Goal: Check status: Check status

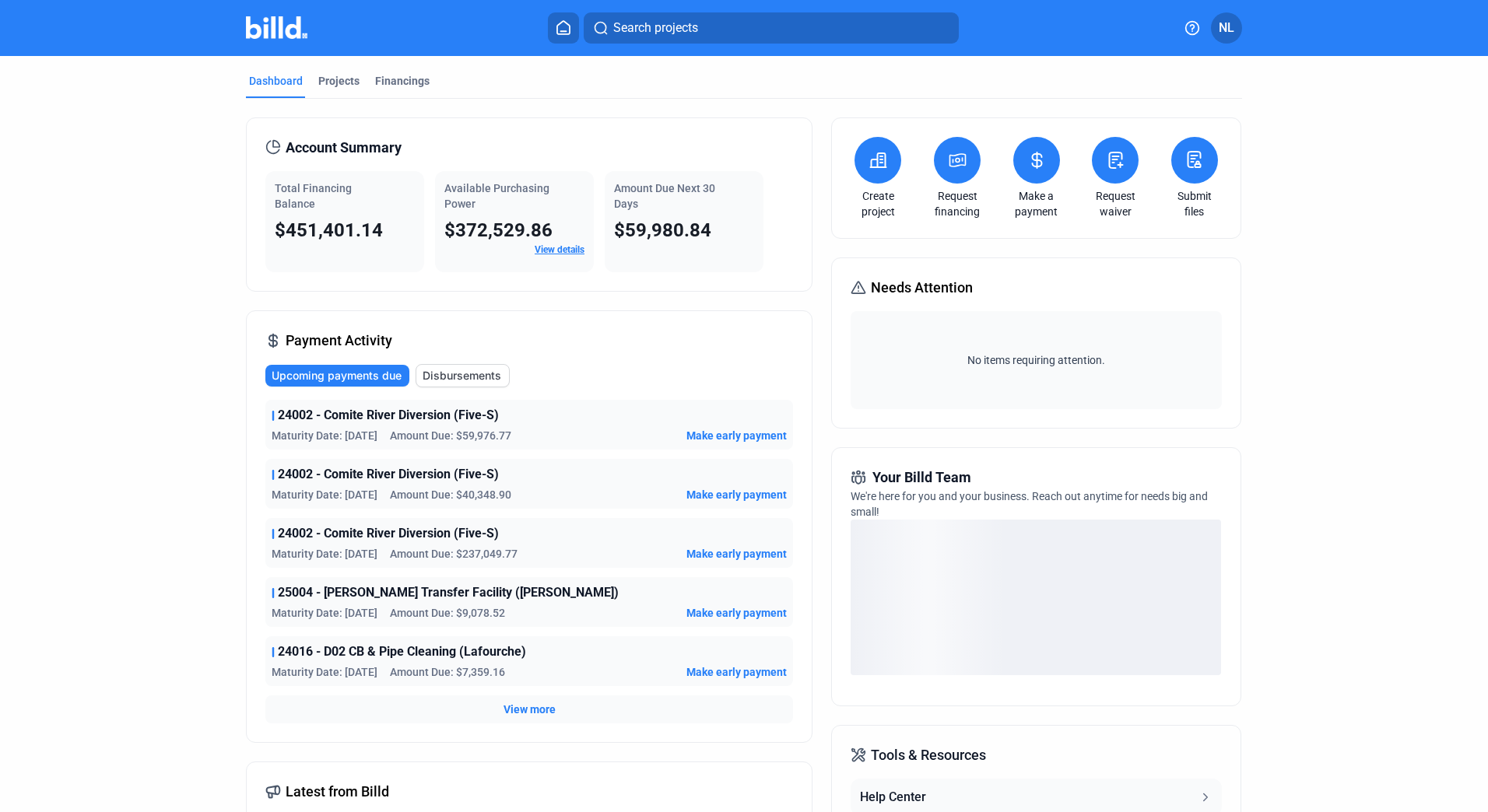
click at [562, 253] on link "View details" at bounding box center [560, 249] width 50 height 11
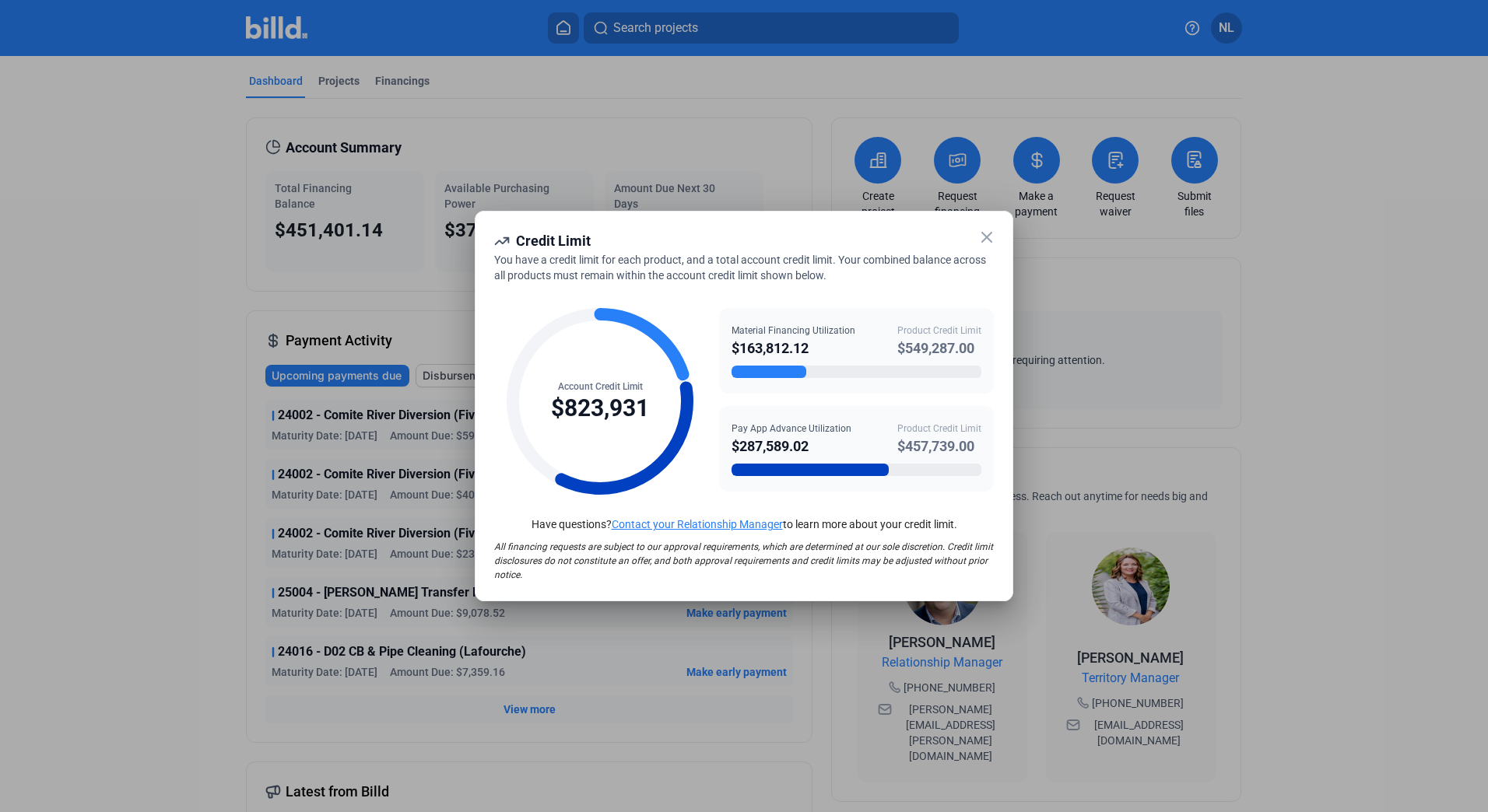
click at [988, 240] on icon at bounding box center [987, 238] width 19 height 19
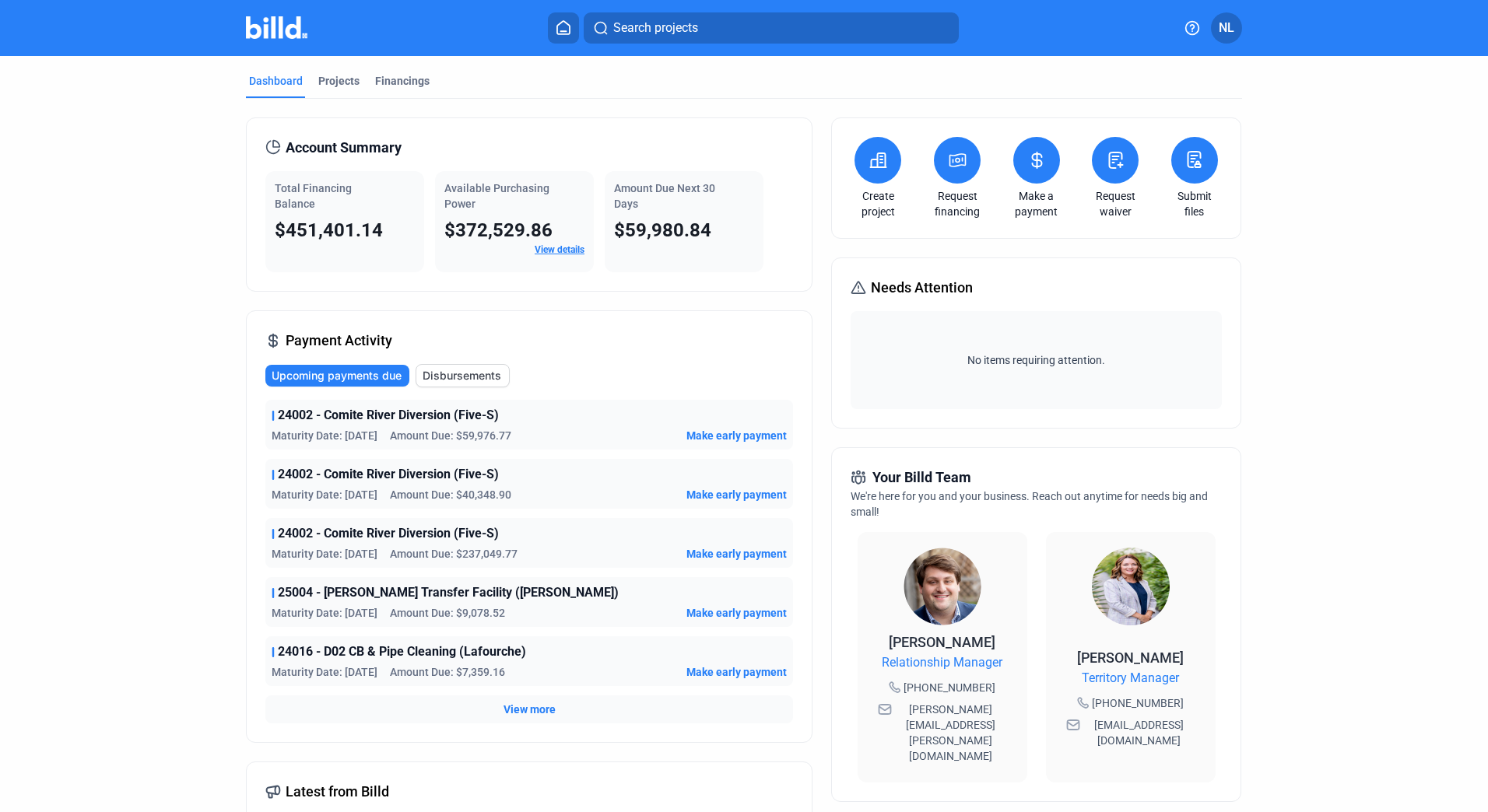
click at [471, 372] on span "Disbursements" at bounding box center [461, 375] width 79 height 16
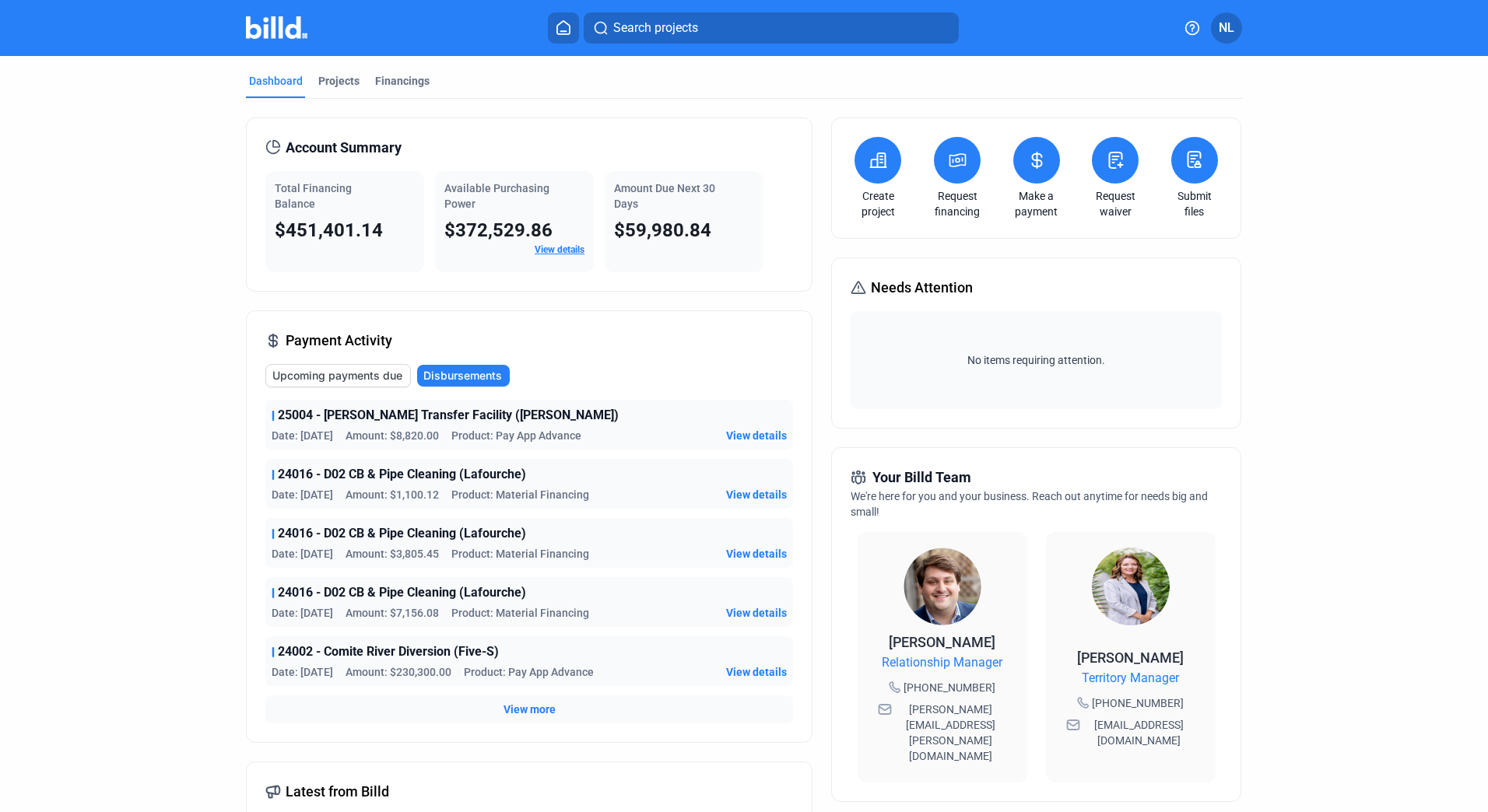
click at [377, 369] on span "Upcoming payments due" at bounding box center [337, 375] width 130 height 16
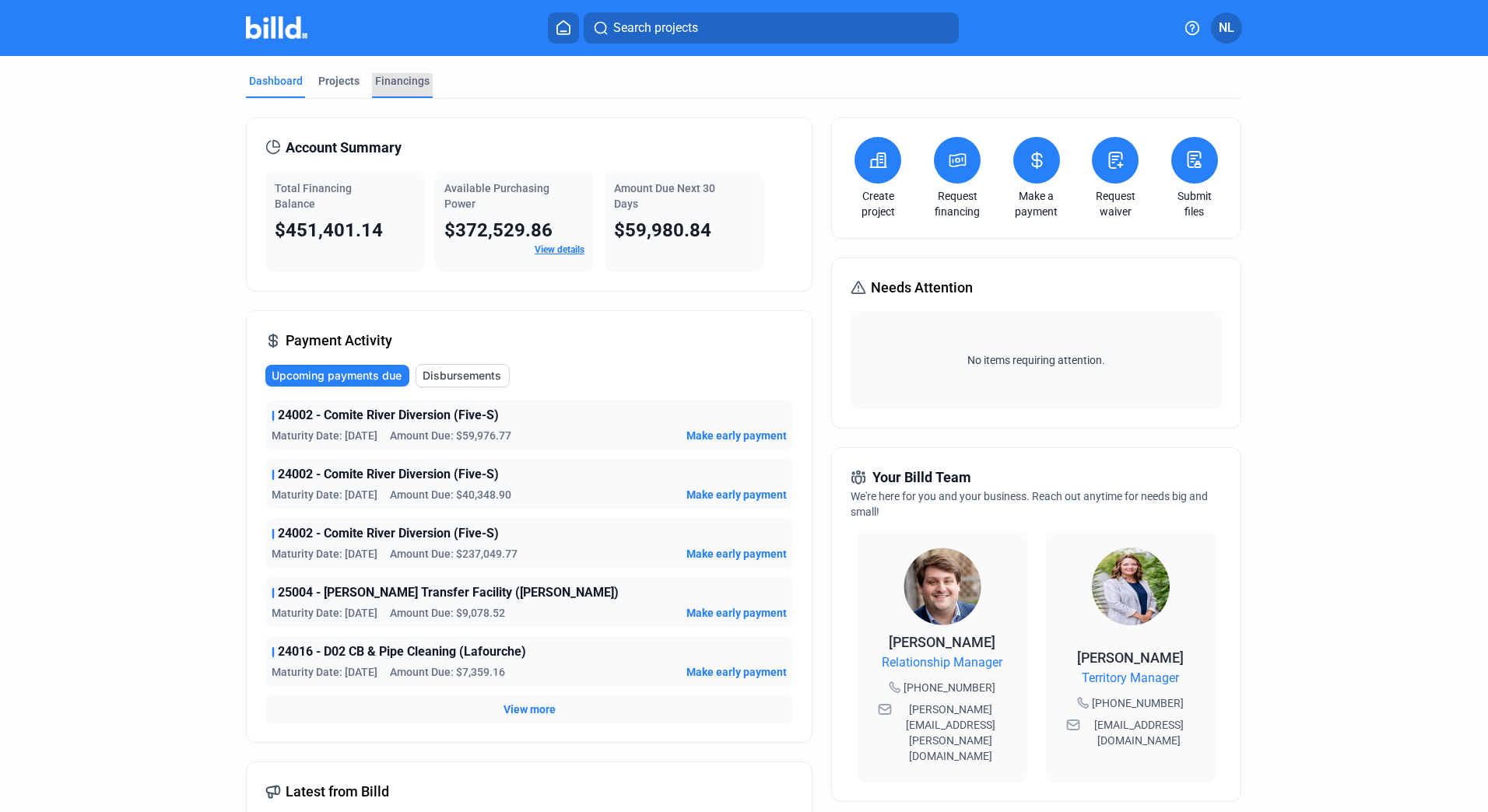
click at [394, 81] on div "Financings" at bounding box center [402, 81] width 55 height 16
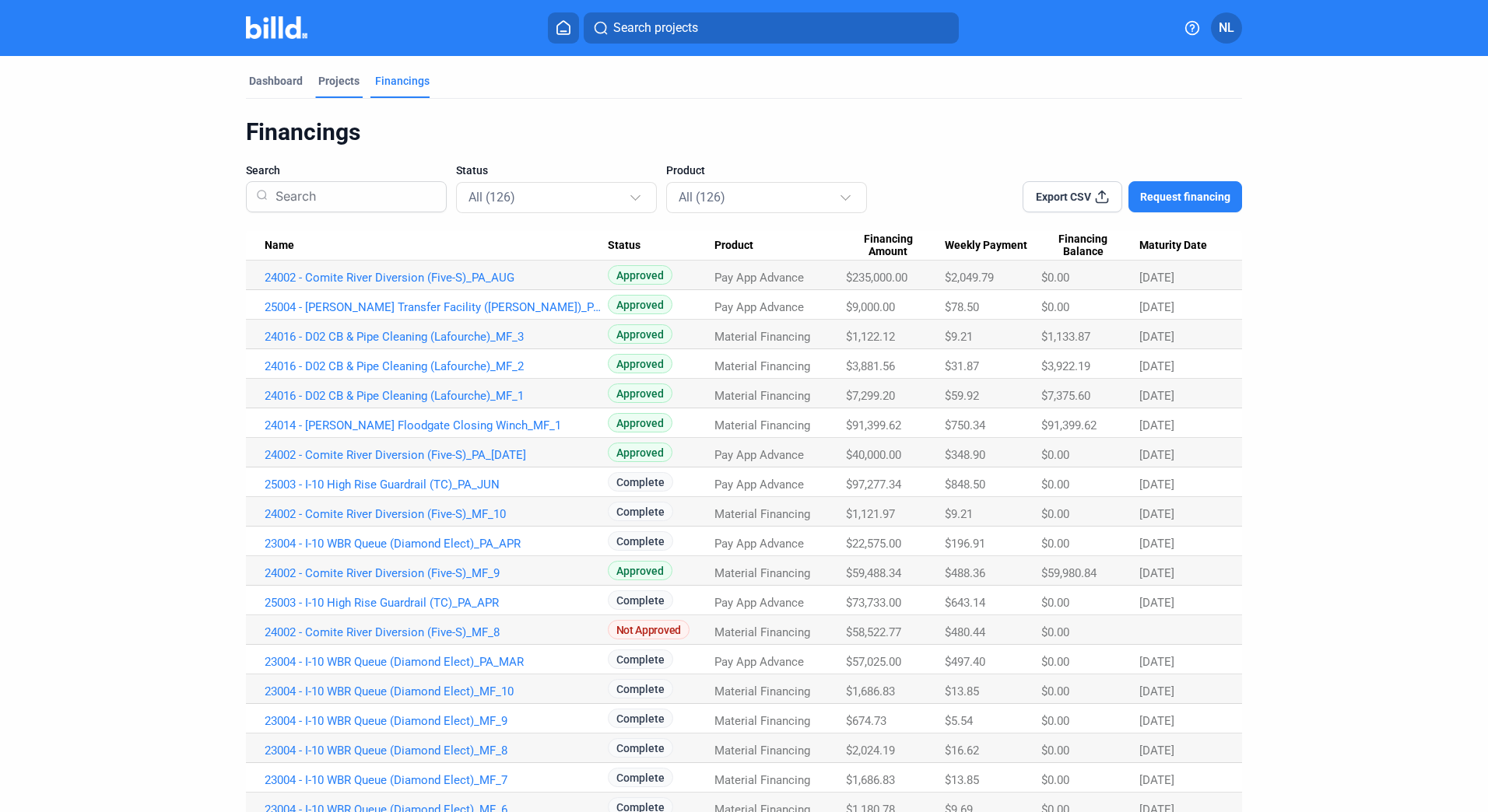
click at [352, 74] on div "Projects" at bounding box center [339, 81] width 42 height 16
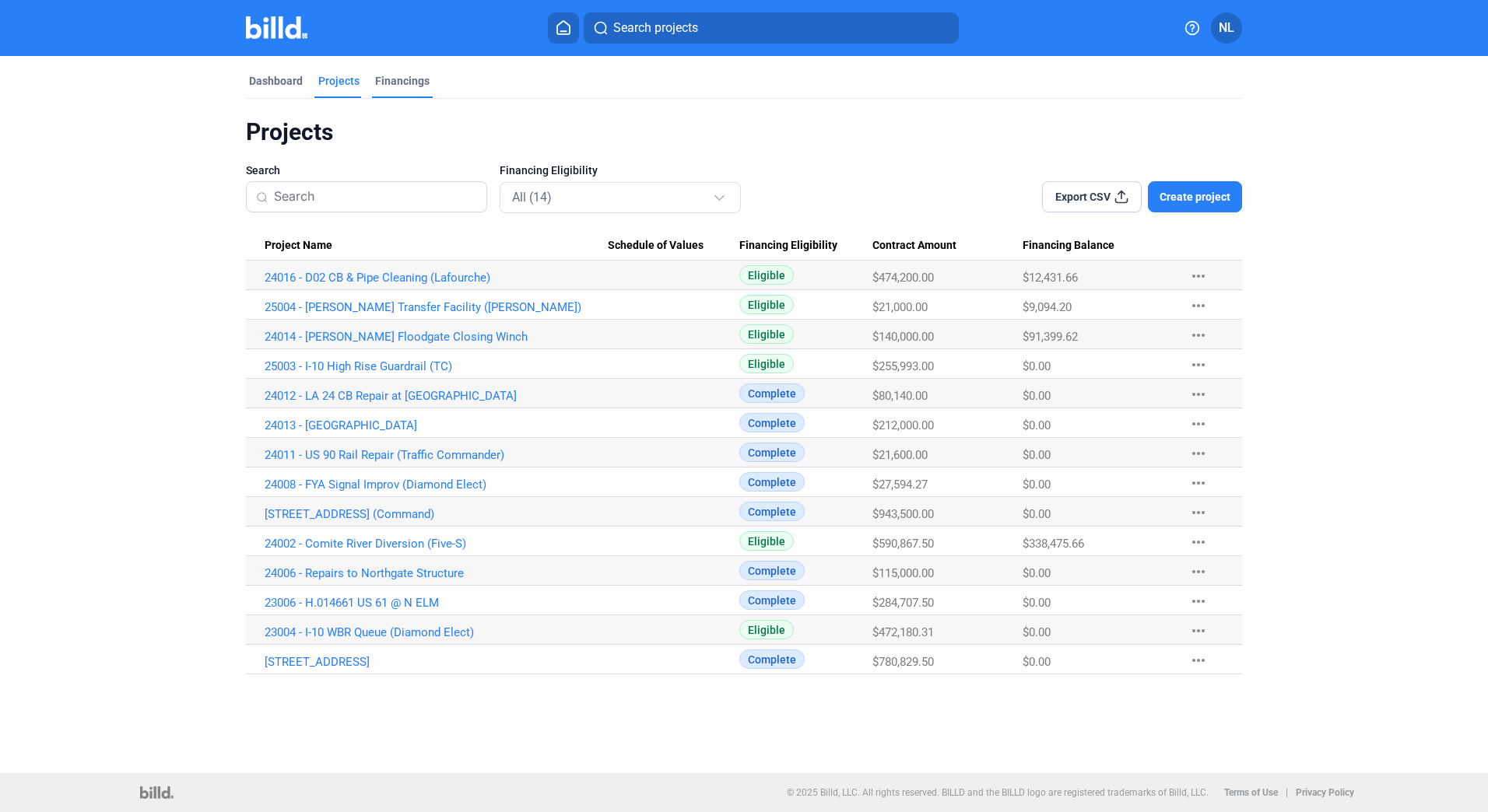
click at [412, 80] on div "Financings" at bounding box center [402, 81] width 55 height 16
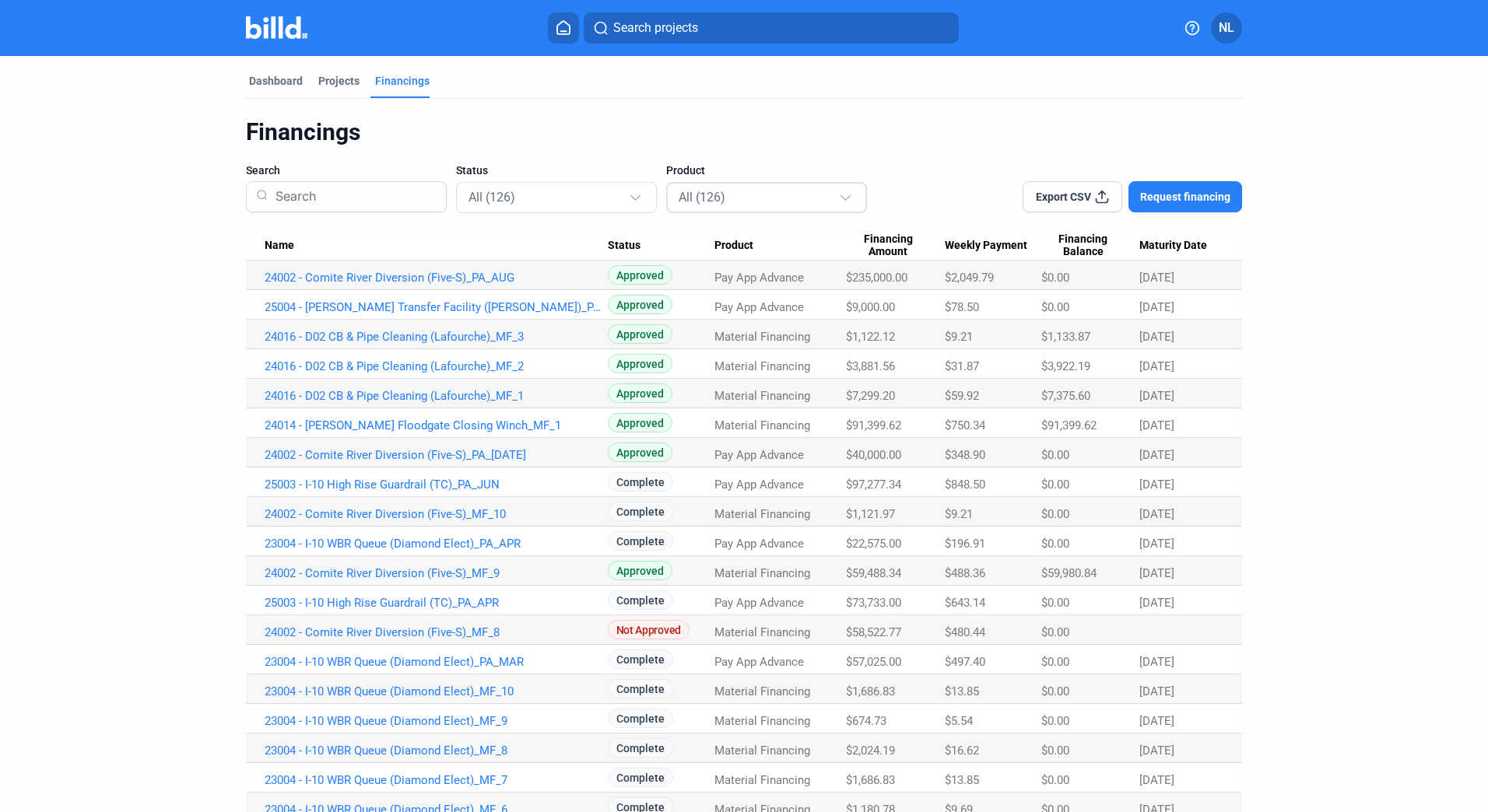
click at [722, 205] on div "All (126)" at bounding box center [758, 196] width 160 height 20
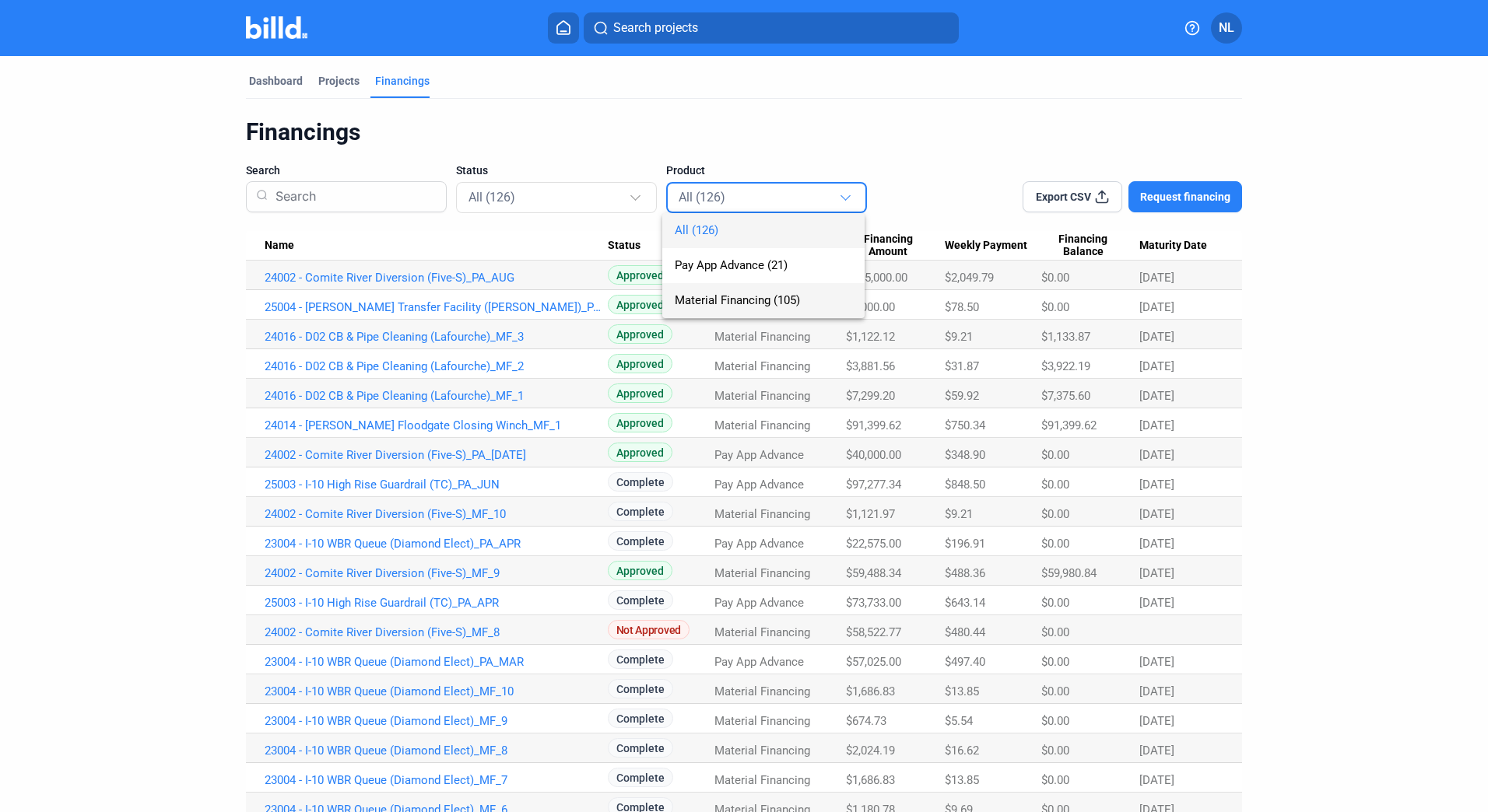
click at [713, 293] on span "Material Financing (105)" at bounding box center [737, 300] width 125 height 14
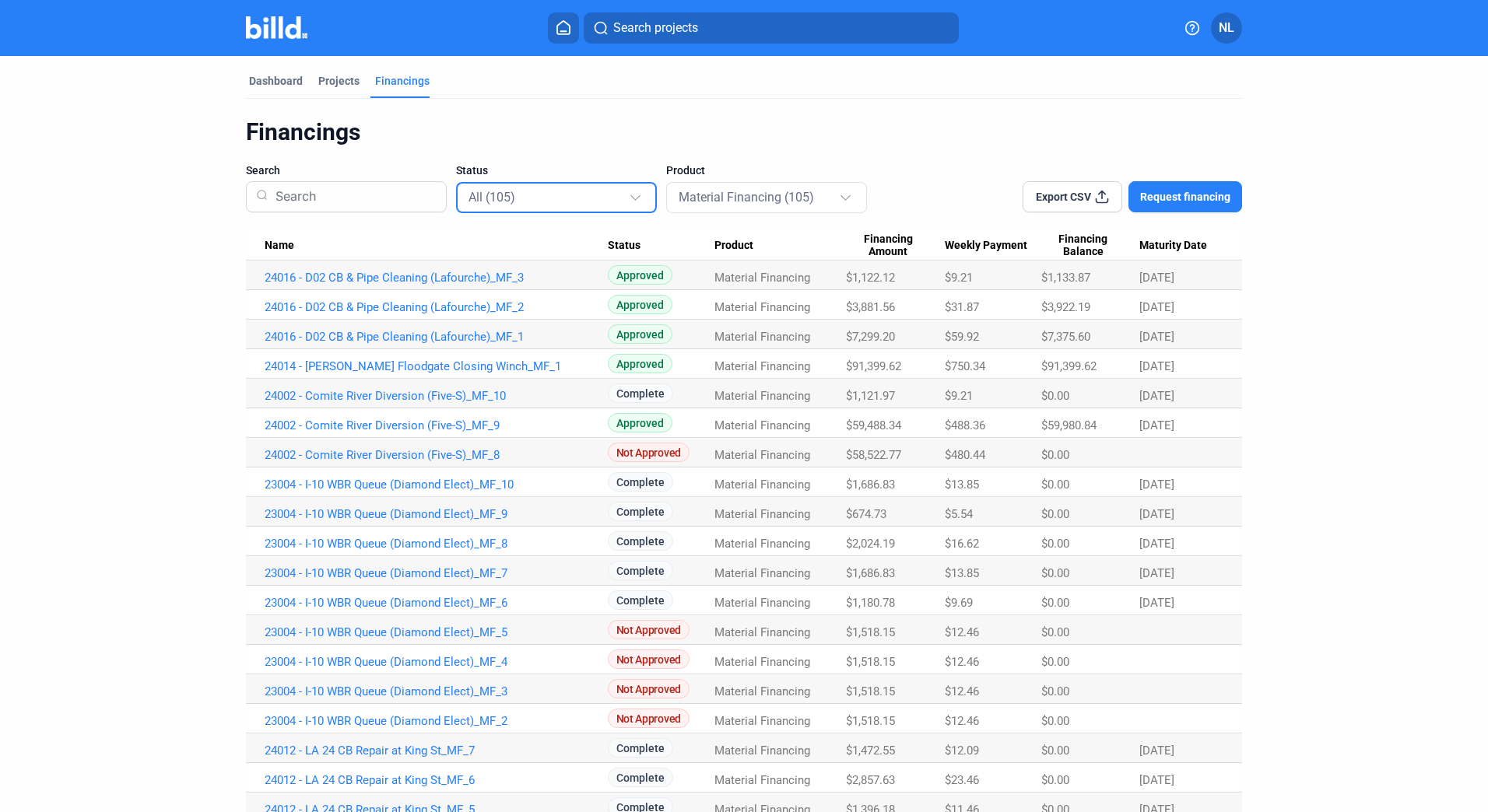
click at [521, 201] on div "All (105)" at bounding box center [548, 196] width 160 height 20
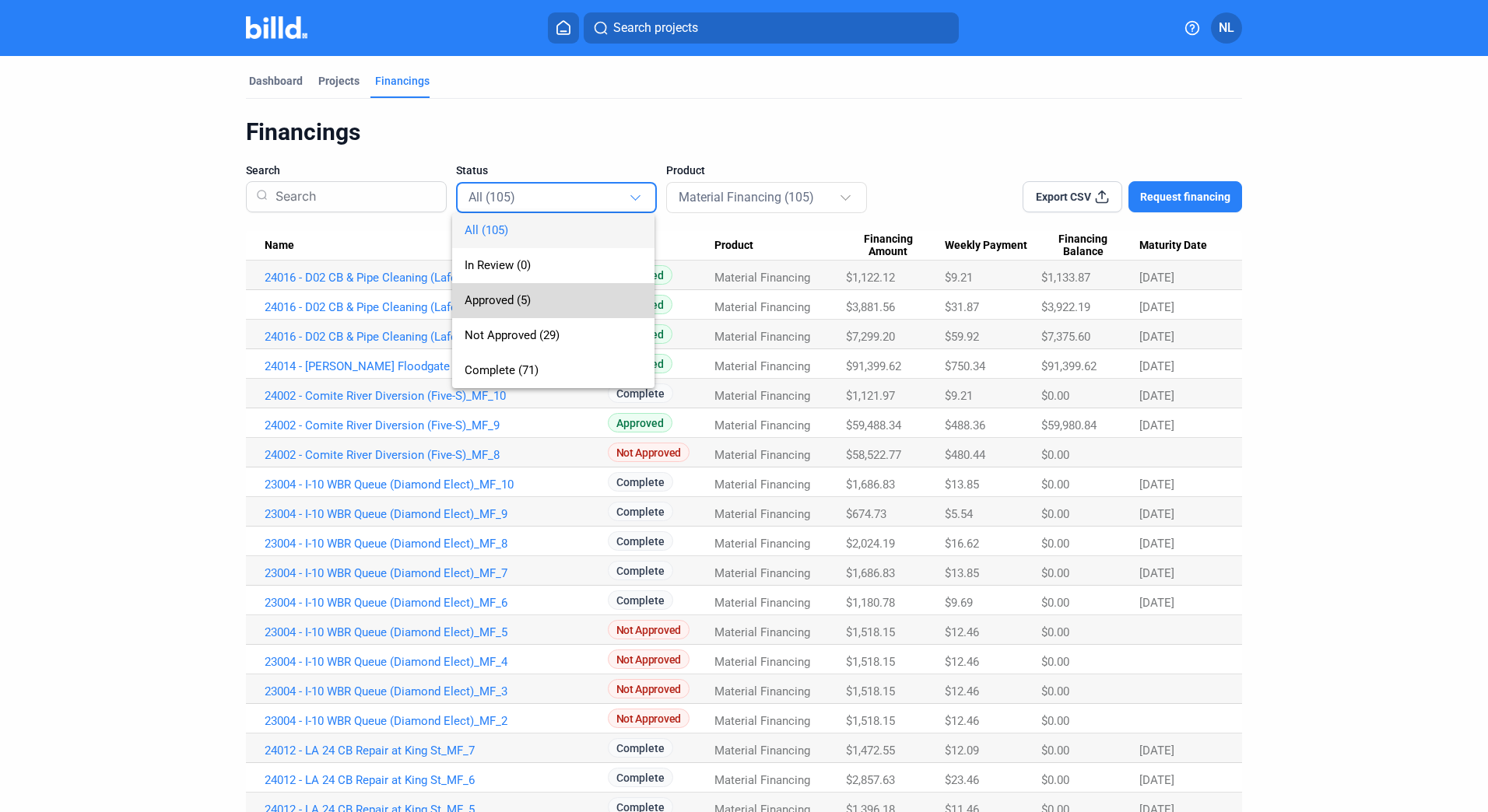
click at [525, 294] on span "Approved (5)" at bounding box center [497, 300] width 66 height 14
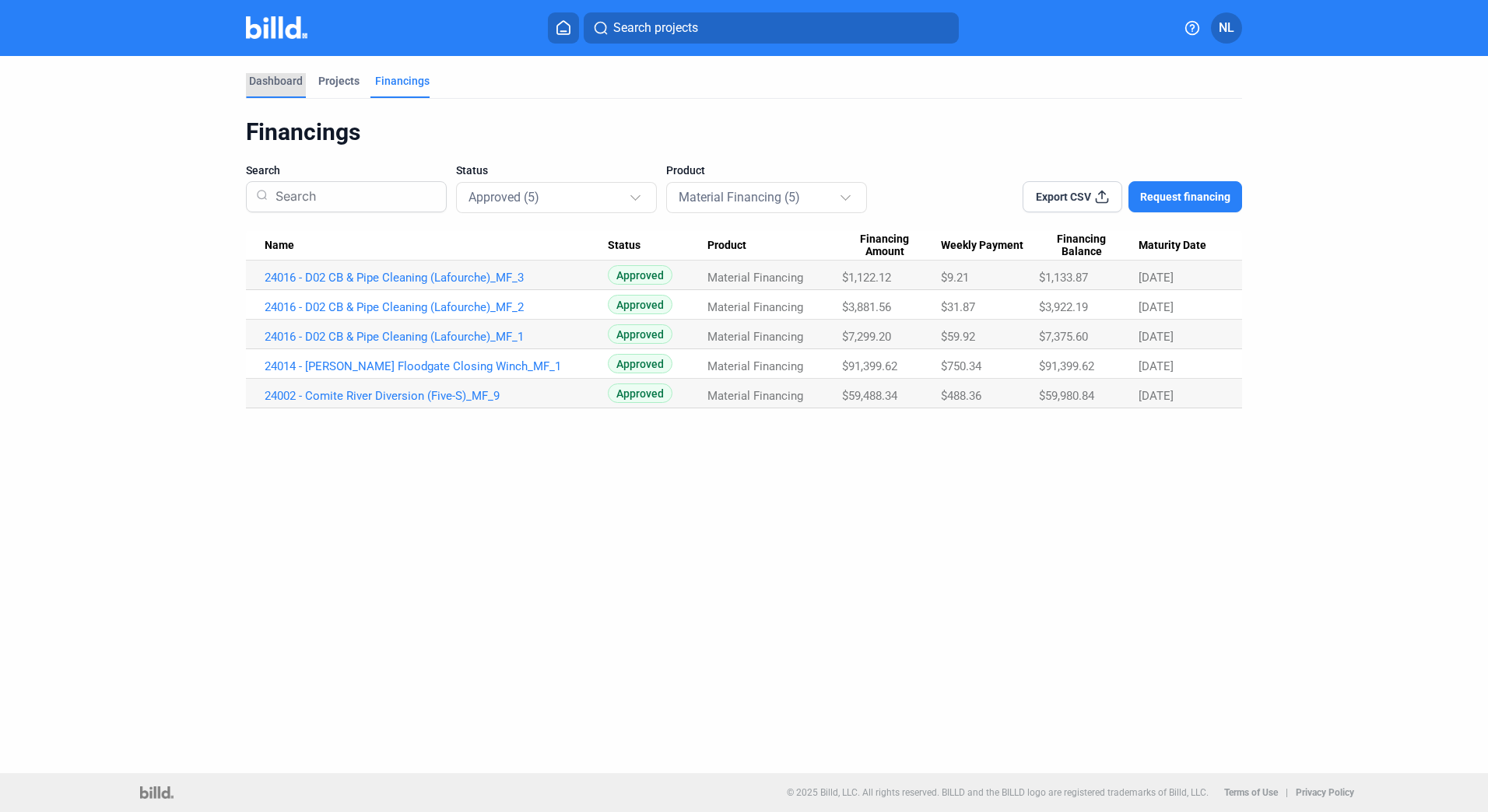
click at [284, 78] on div "Dashboard" at bounding box center [276, 81] width 54 height 16
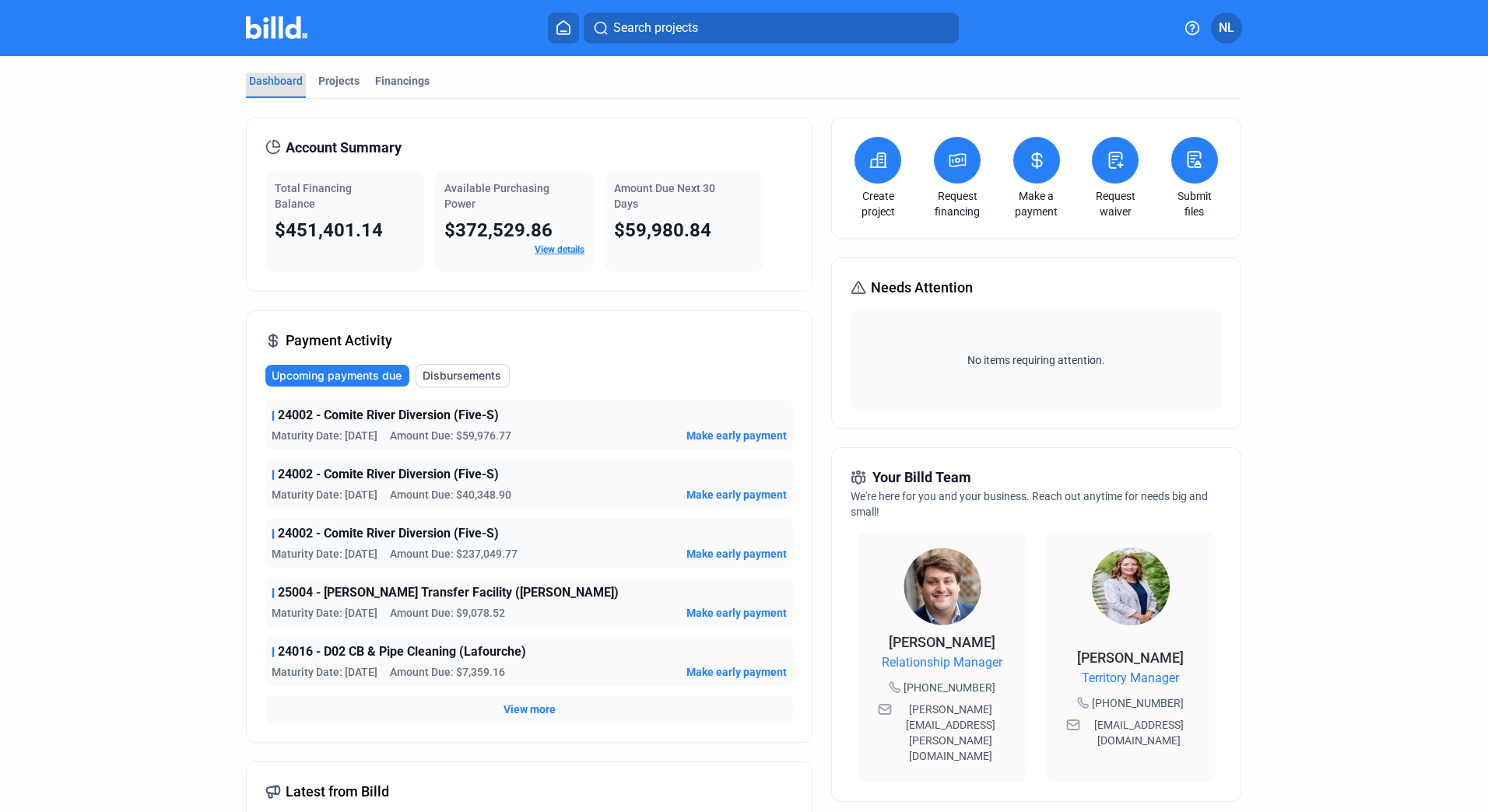
click at [271, 89] on div "Dashboard" at bounding box center [275, 86] width 60 height 25
click at [513, 483] on div "24002 - Comite River Diversion (Five-S)" at bounding box center [529, 475] width 515 height 19
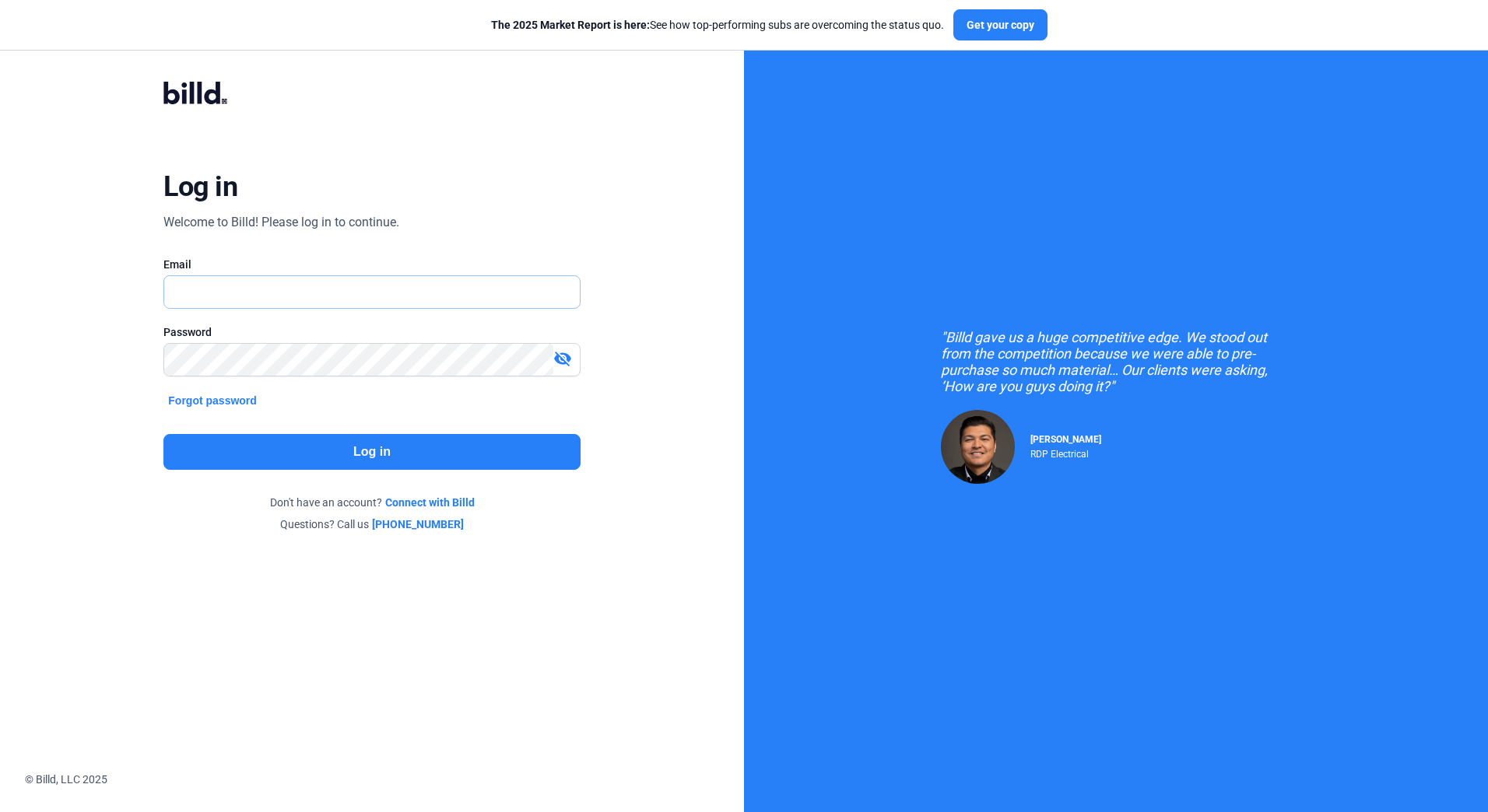
type input "[EMAIL_ADDRESS][DOMAIN_NAME]"
click at [382, 445] on button "Log in" at bounding box center [371, 451] width 416 height 35
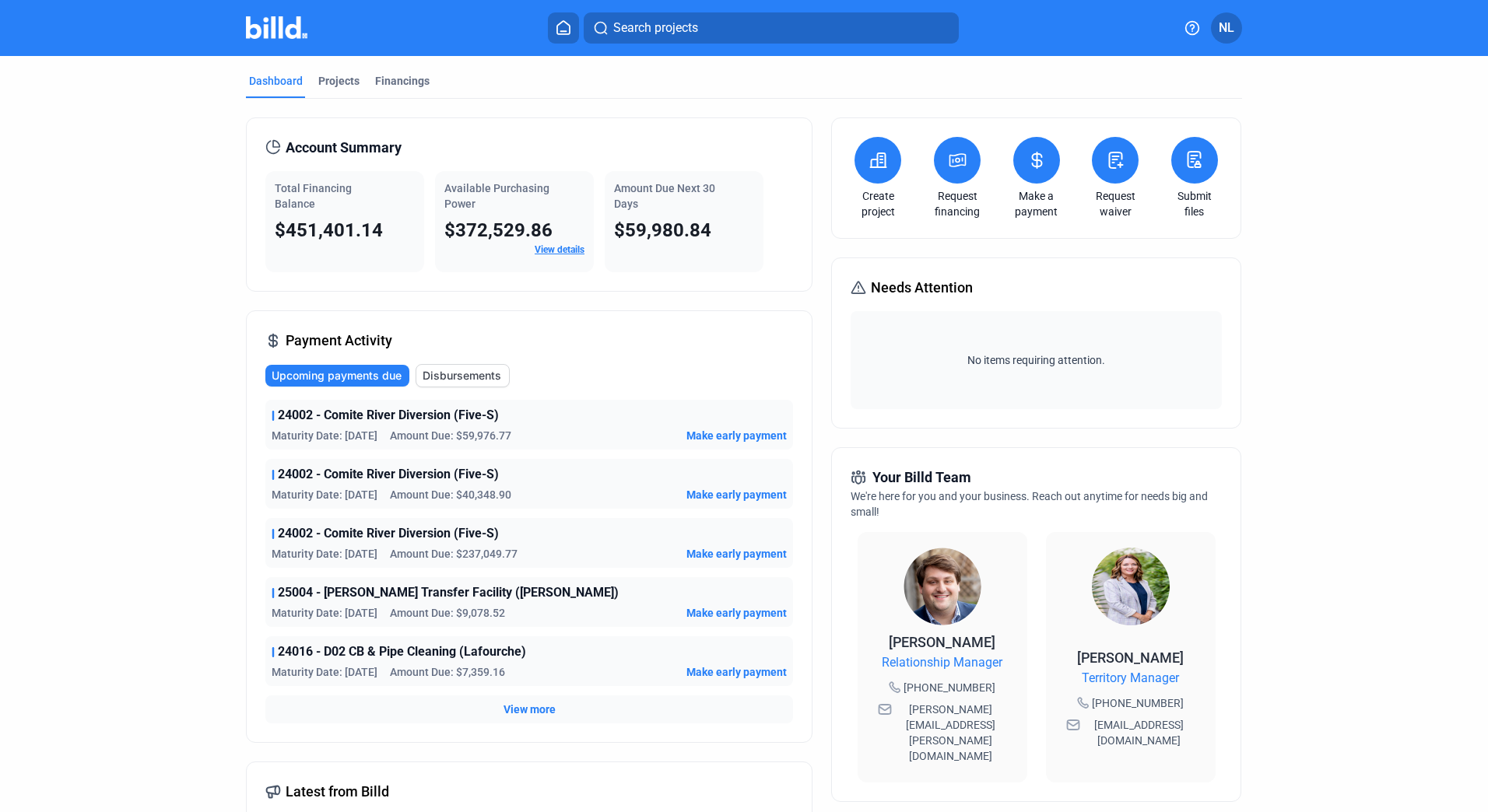
click at [725, 435] on span "Make early payment" at bounding box center [736, 436] width 100 height 16
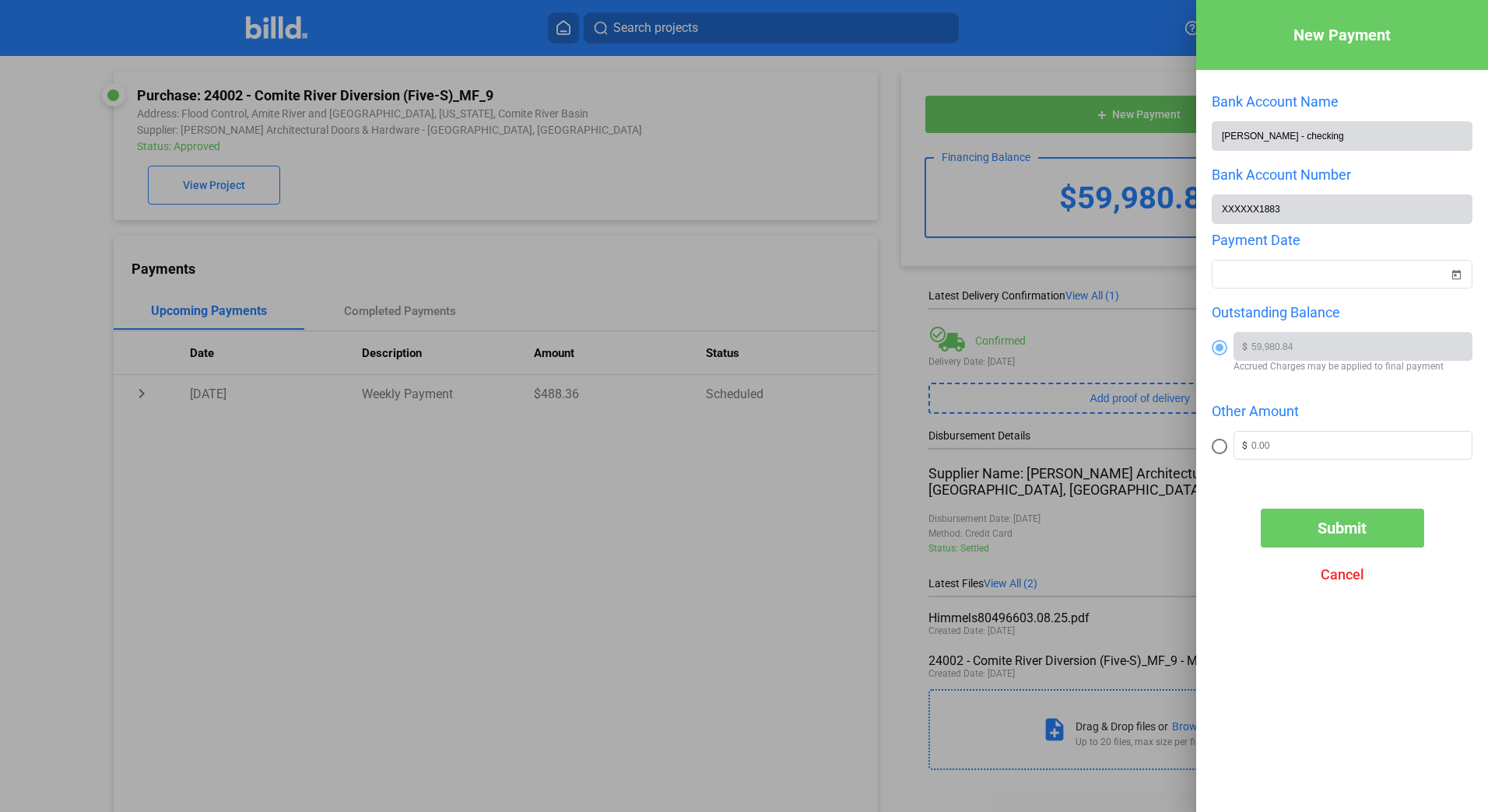
click at [748, 245] on div at bounding box center [744, 406] width 1488 height 812
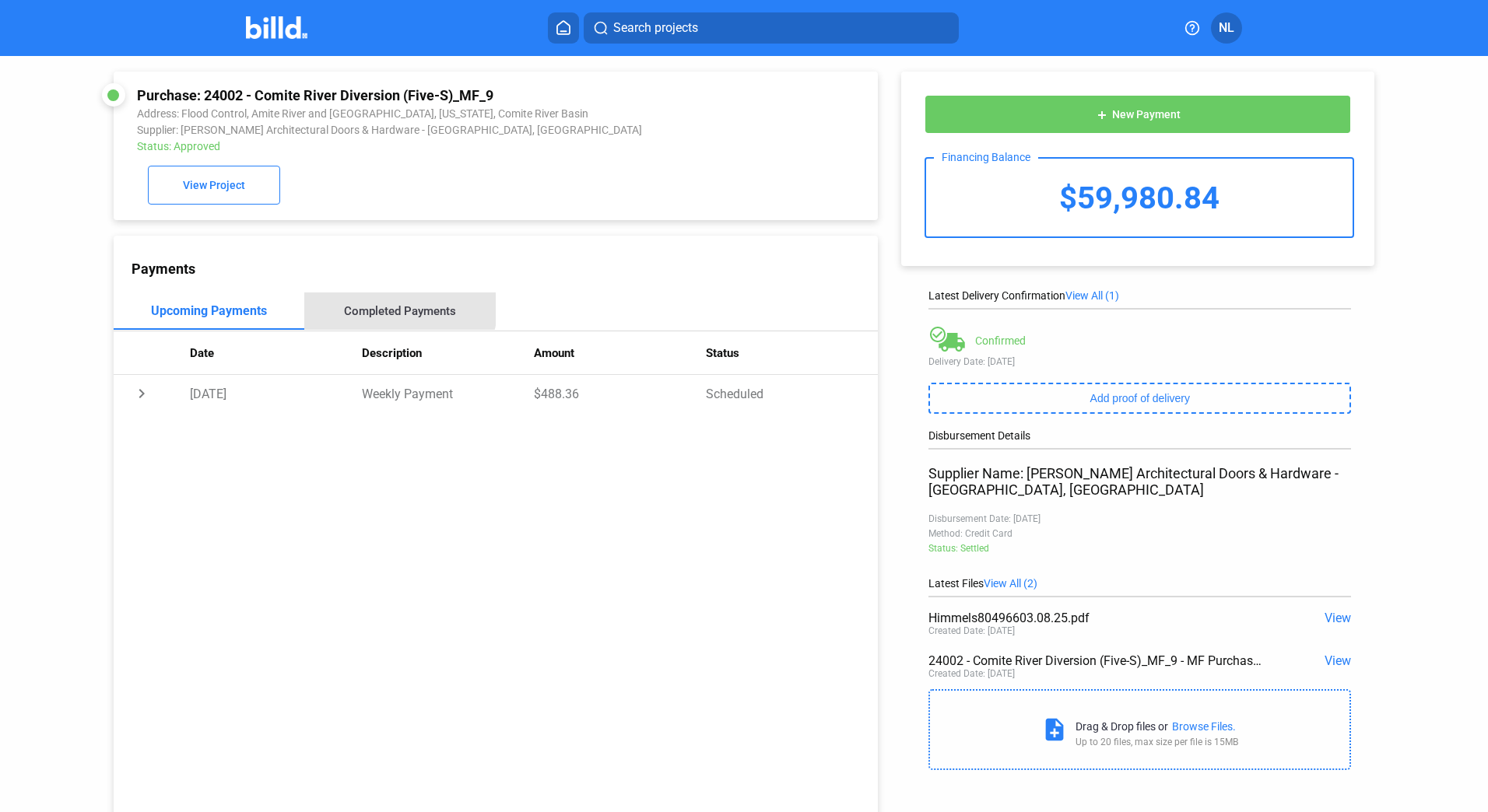
click at [382, 304] on div "Completed Payments" at bounding box center [400, 310] width 191 height 37
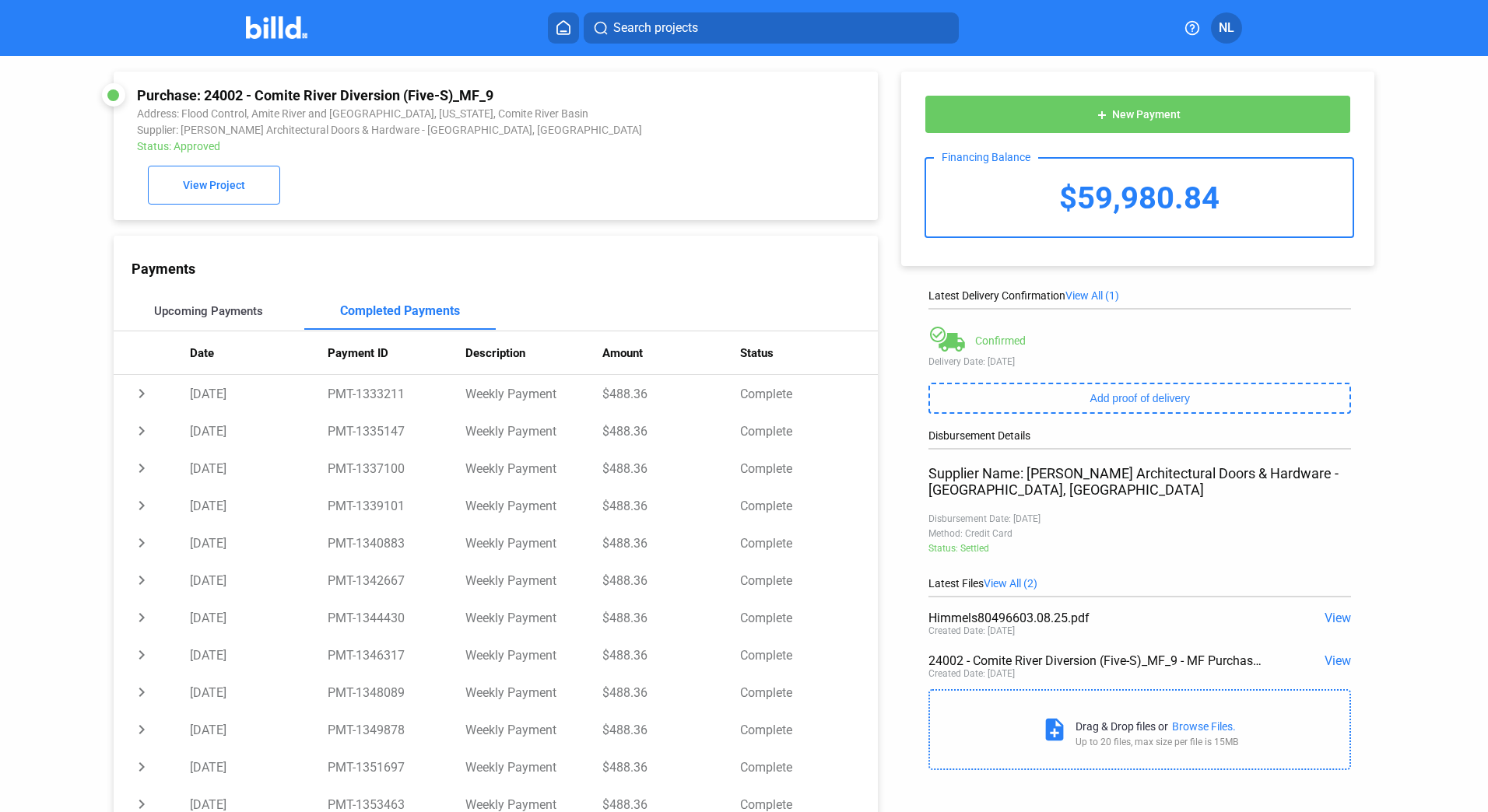
click at [236, 315] on div "Upcoming Payments" at bounding box center [208, 311] width 109 height 14
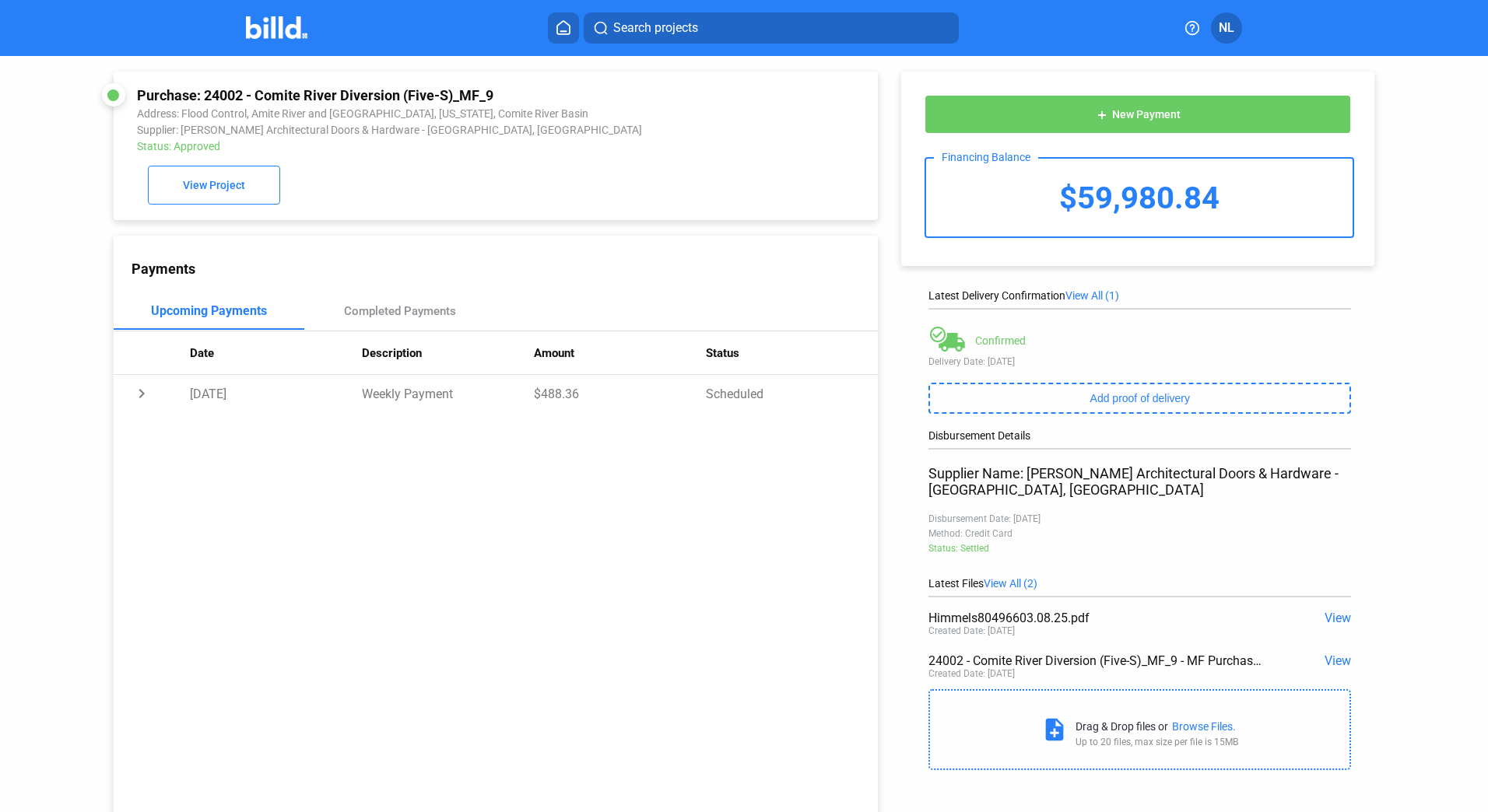
click at [418, 296] on div "Payments Upcoming Payments Completed Payments Date Description Amount Status ch…" at bounding box center [495, 533] width 764 height 594
click at [395, 347] on th "Description" at bounding box center [447, 353] width 172 height 43
click at [427, 307] on div "Completed Payments" at bounding box center [400, 310] width 191 height 37
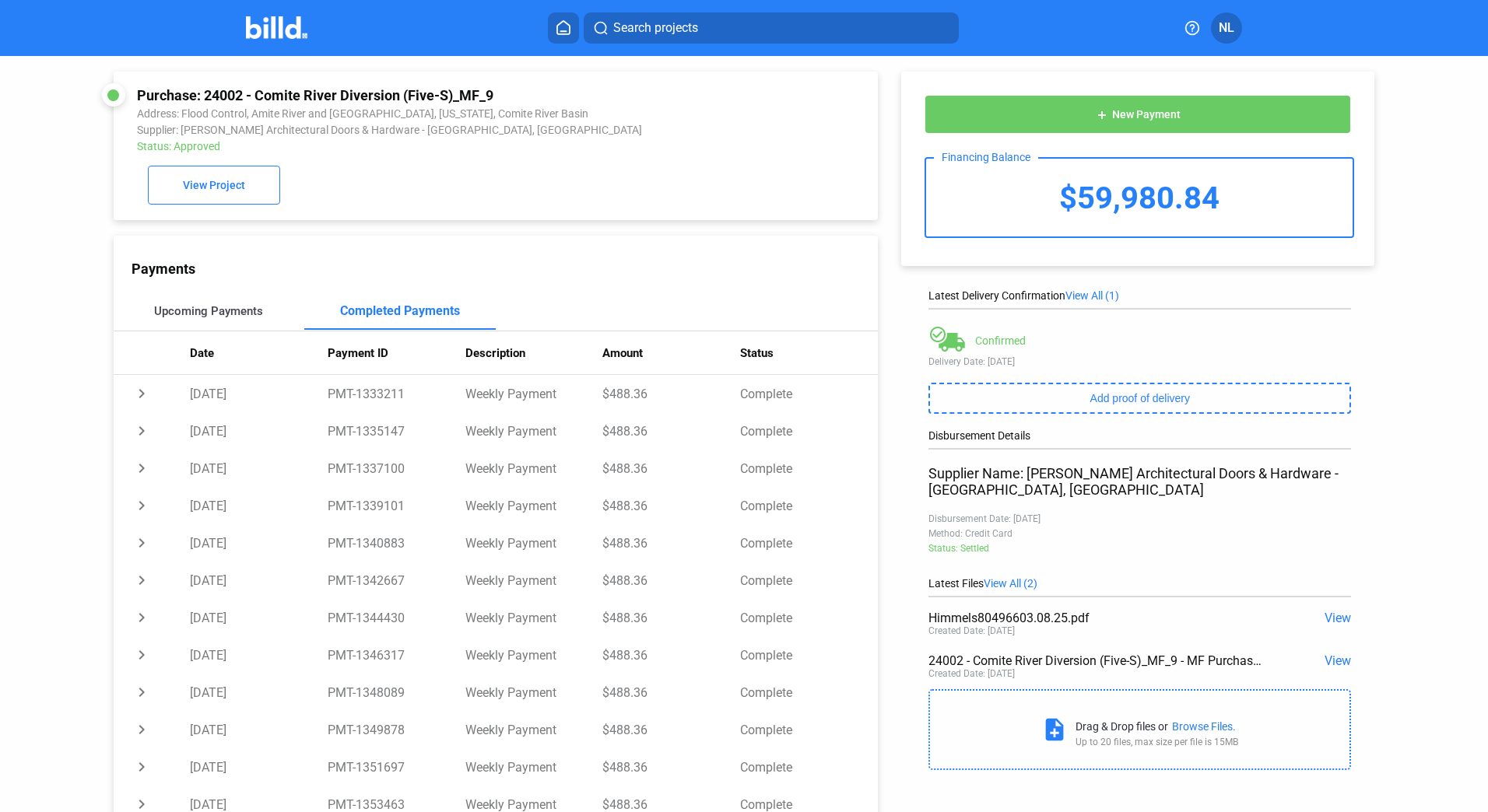
click at [221, 307] on div "Upcoming Payments" at bounding box center [208, 310] width 191 height 37
